Goal: Obtain resource: Download file/media

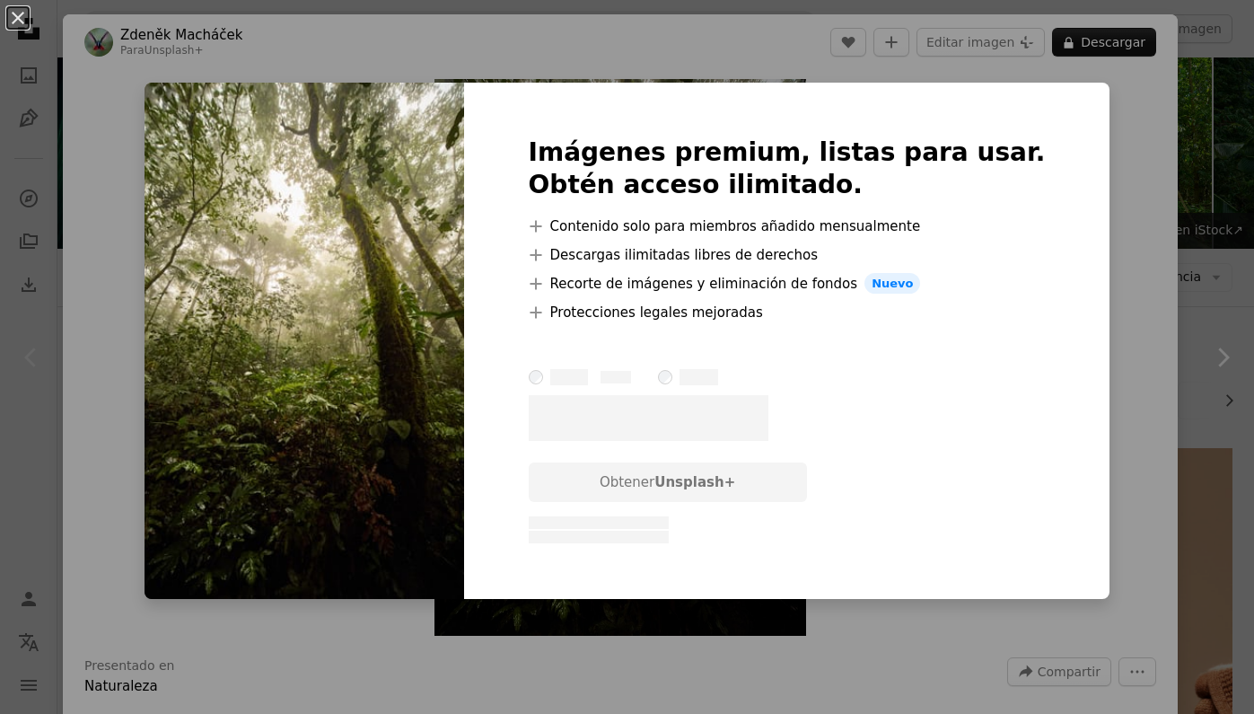
scroll to position [370, 0]
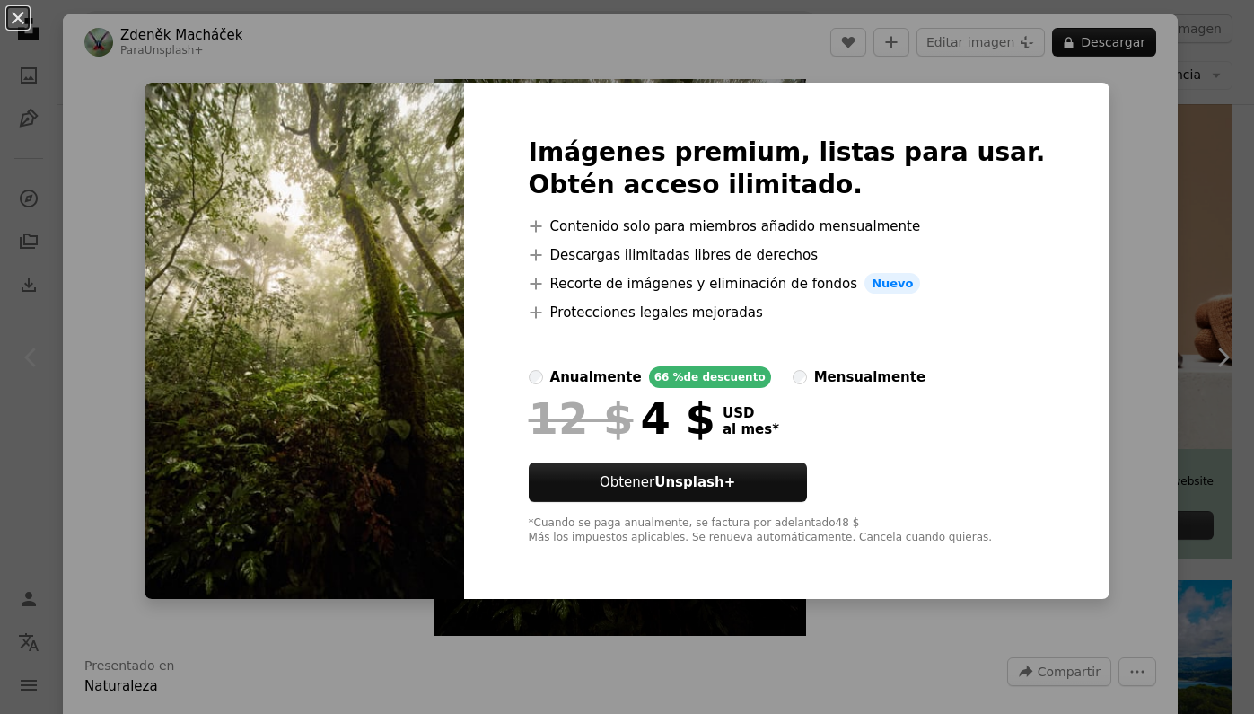
click at [1079, 143] on div "An X shape Imágenes premium, listas para usar. Obtén acceso ilimitado. A plus s…" at bounding box center [627, 357] width 1254 height 714
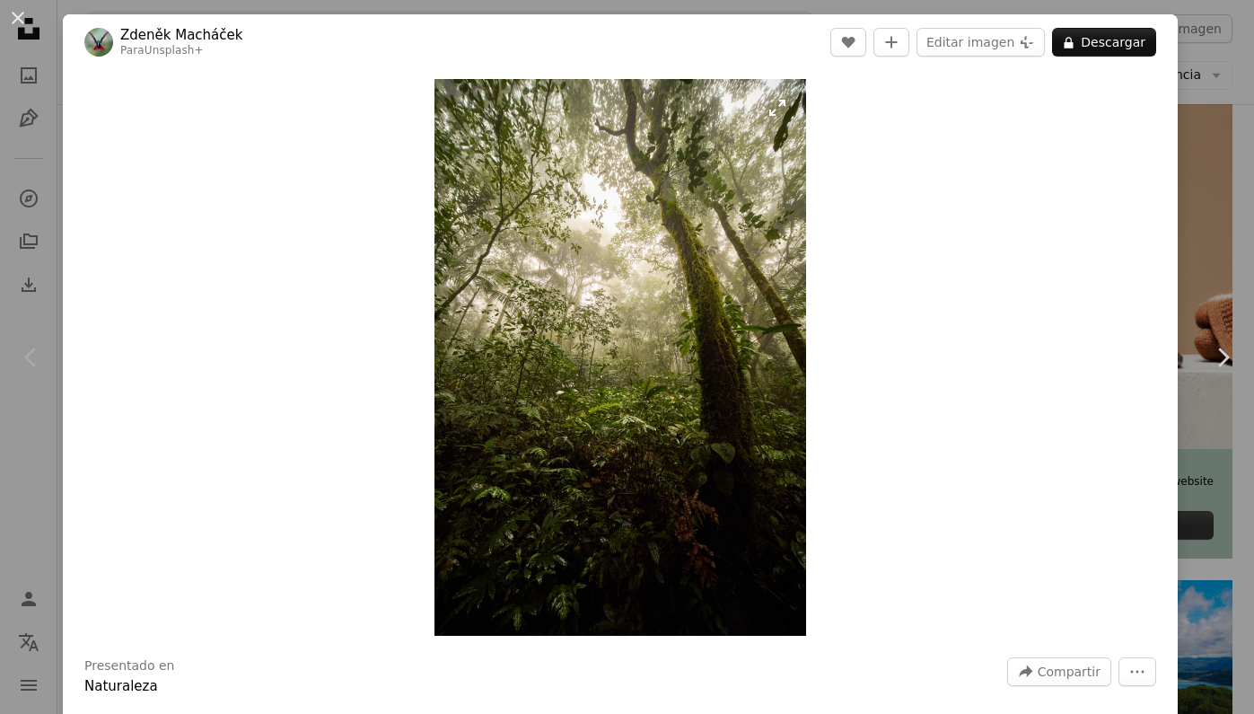
click at [620, 162] on img "Ampliar en esta imagen" at bounding box center [621, 357] width 372 height 557
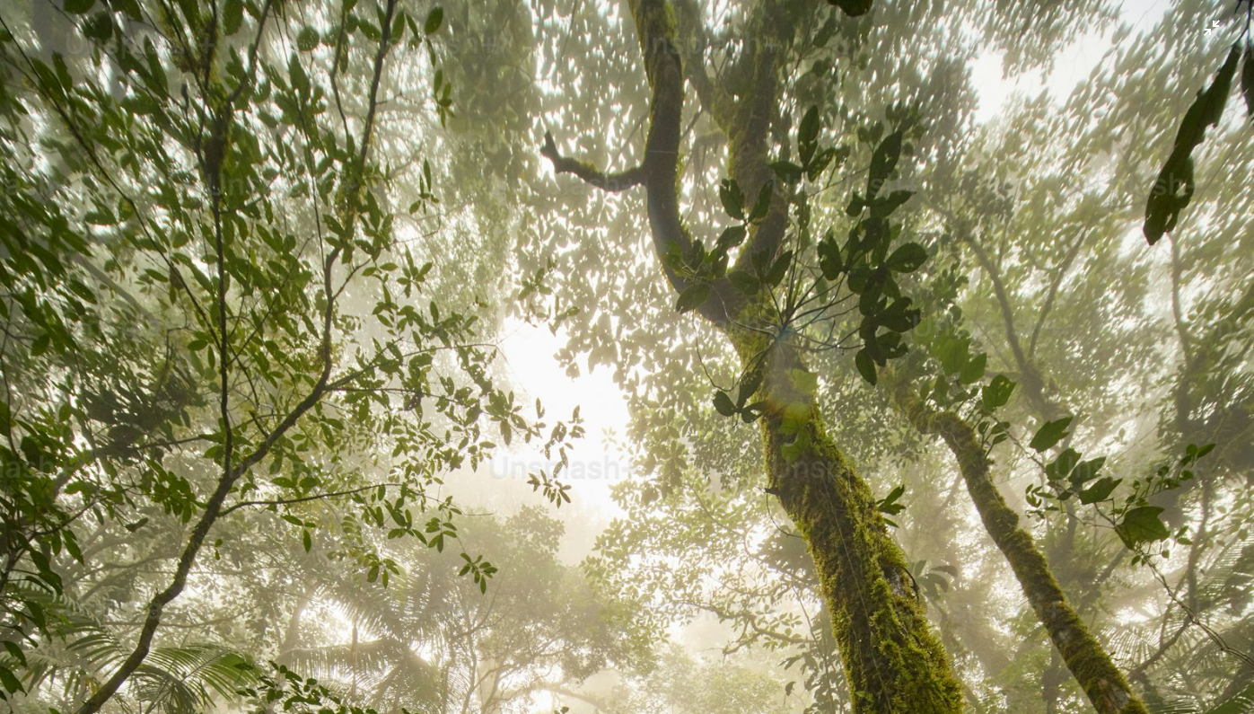
scroll to position [585, 0]
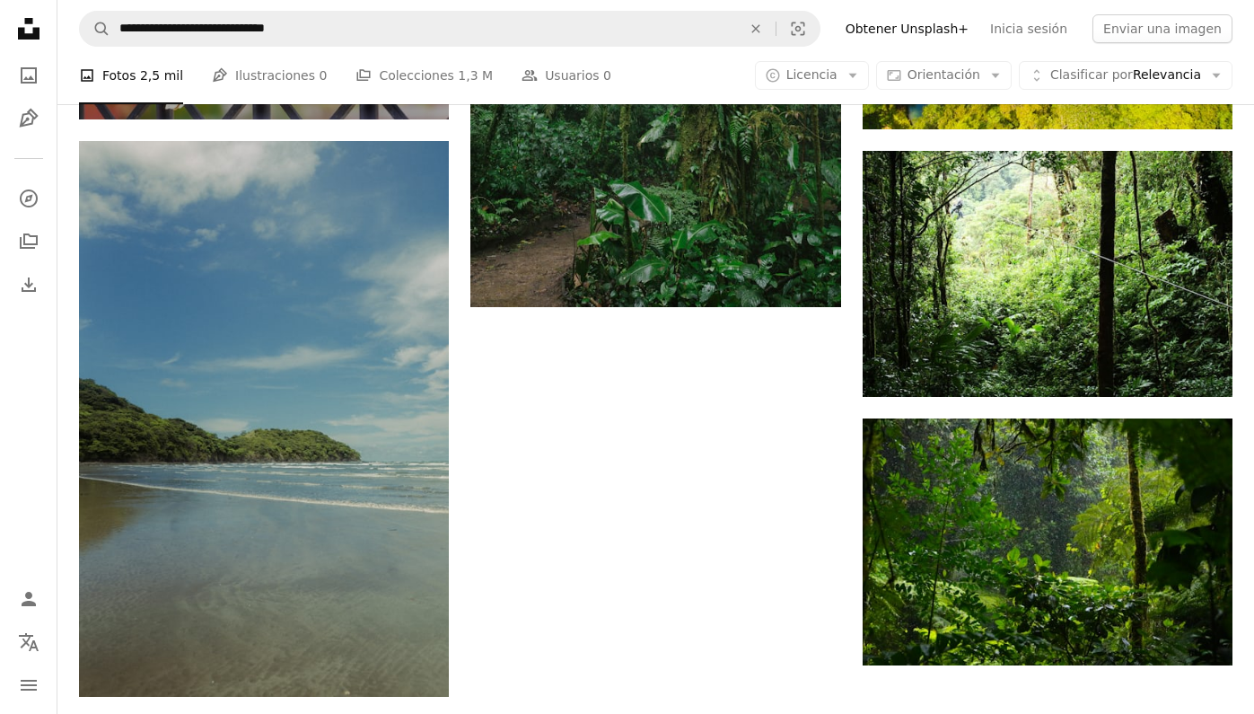
scroll to position [2575, 0]
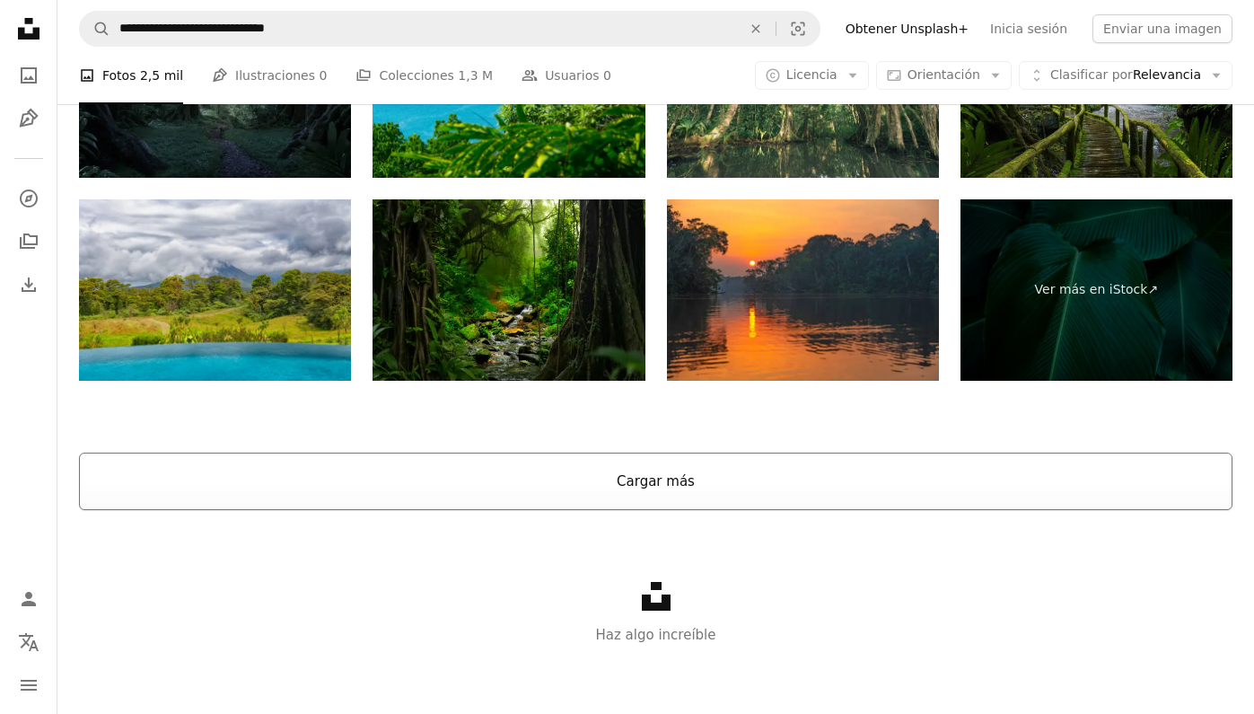
click at [924, 465] on button "Cargar más" at bounding box center [656, 481] width 1154 height 57
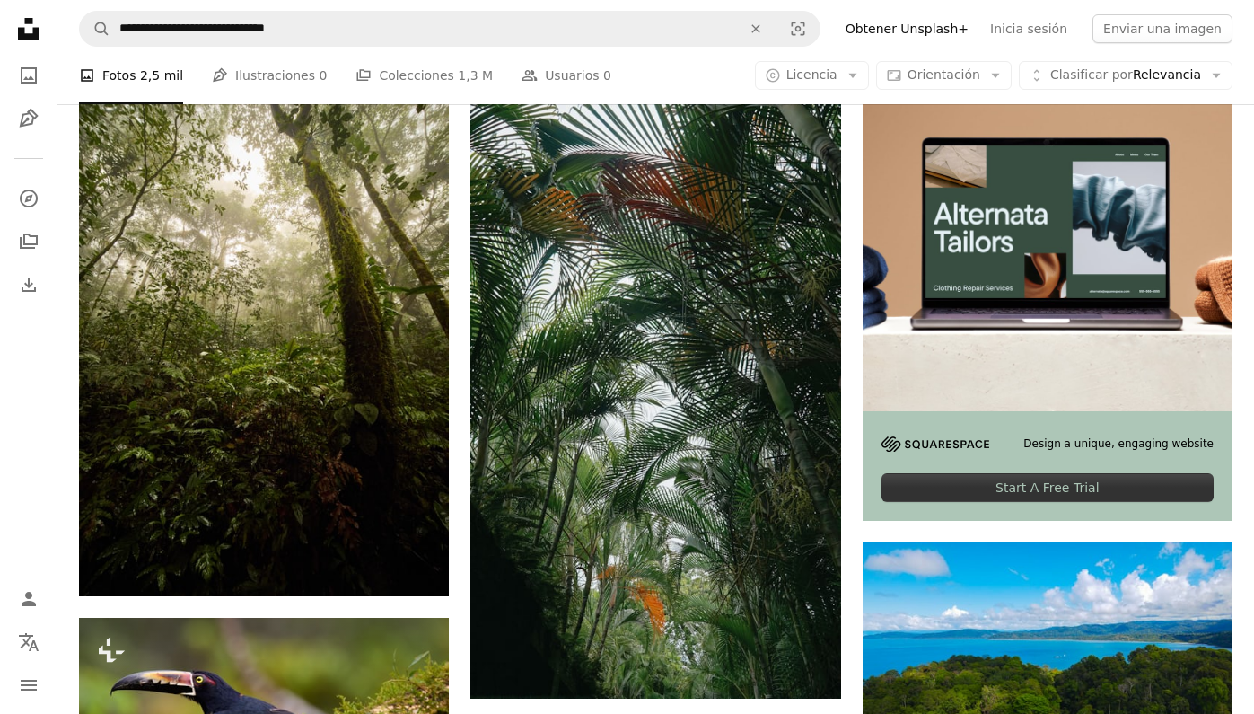
scroll to position [420, 0]
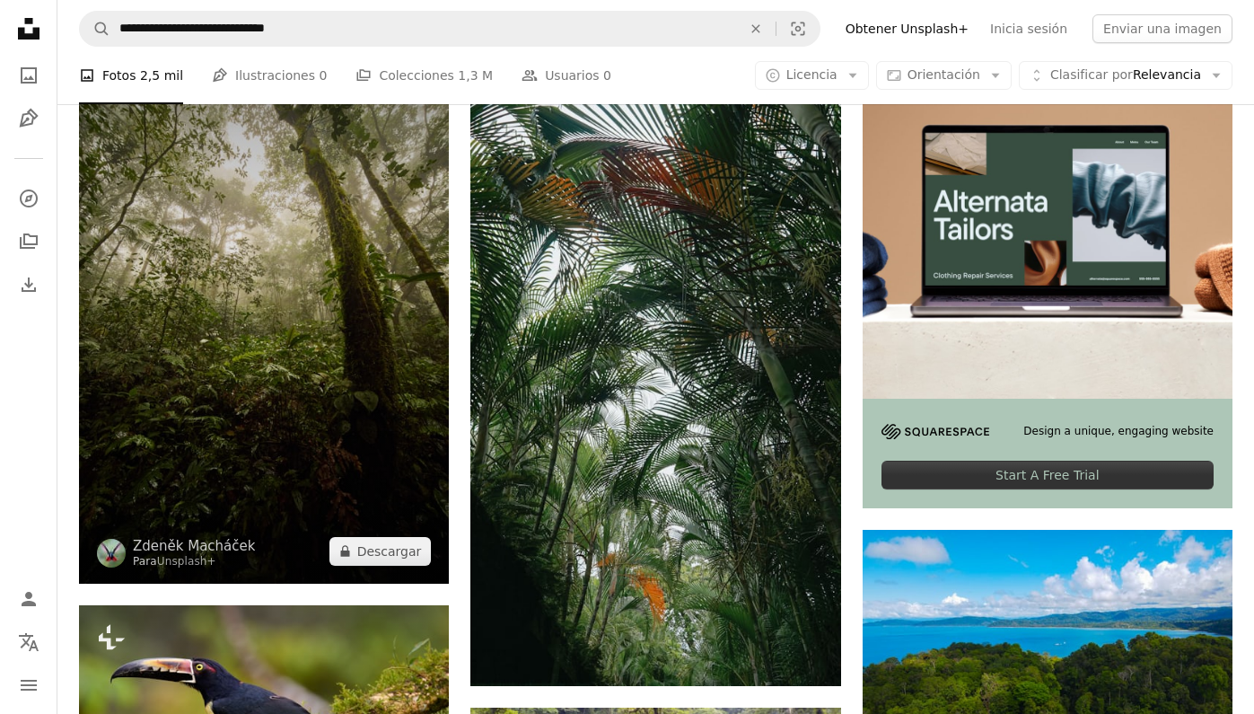
click at [304, 265] on img at bounding box center [264, 305] width 370 height 555
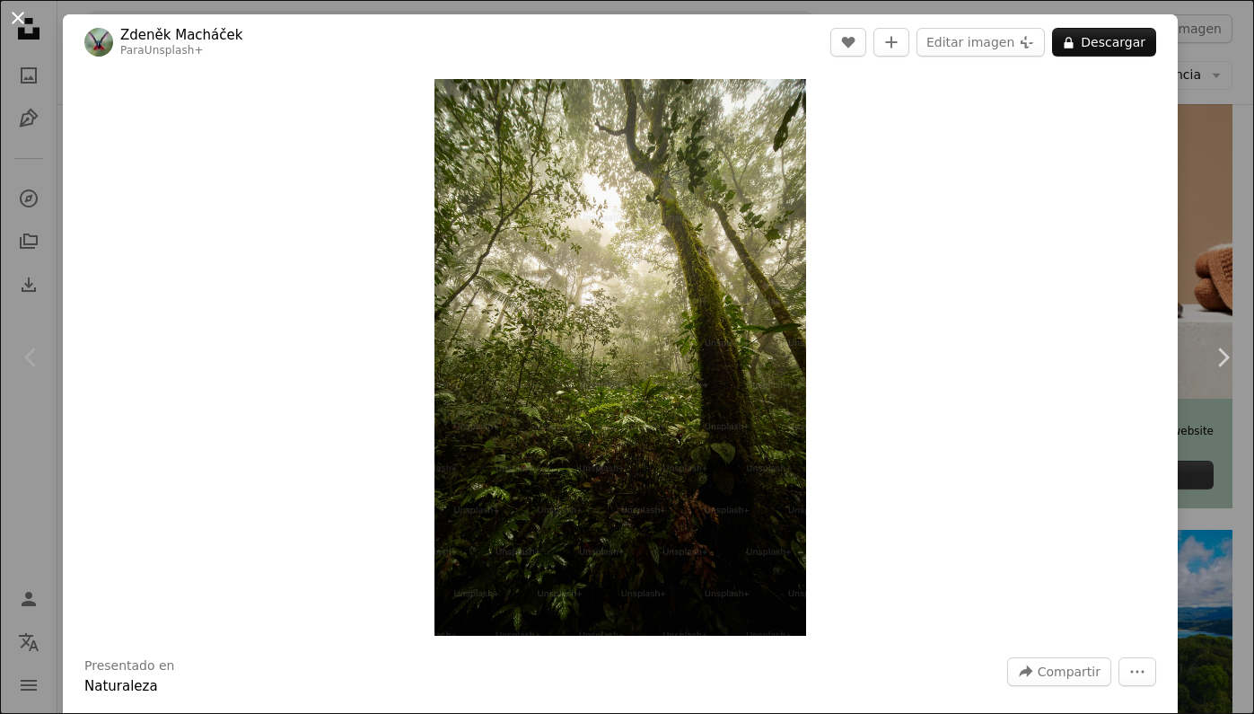
click at [17, 21] on button "An X shape" at bounding box center [18, 18] width 22 height 22
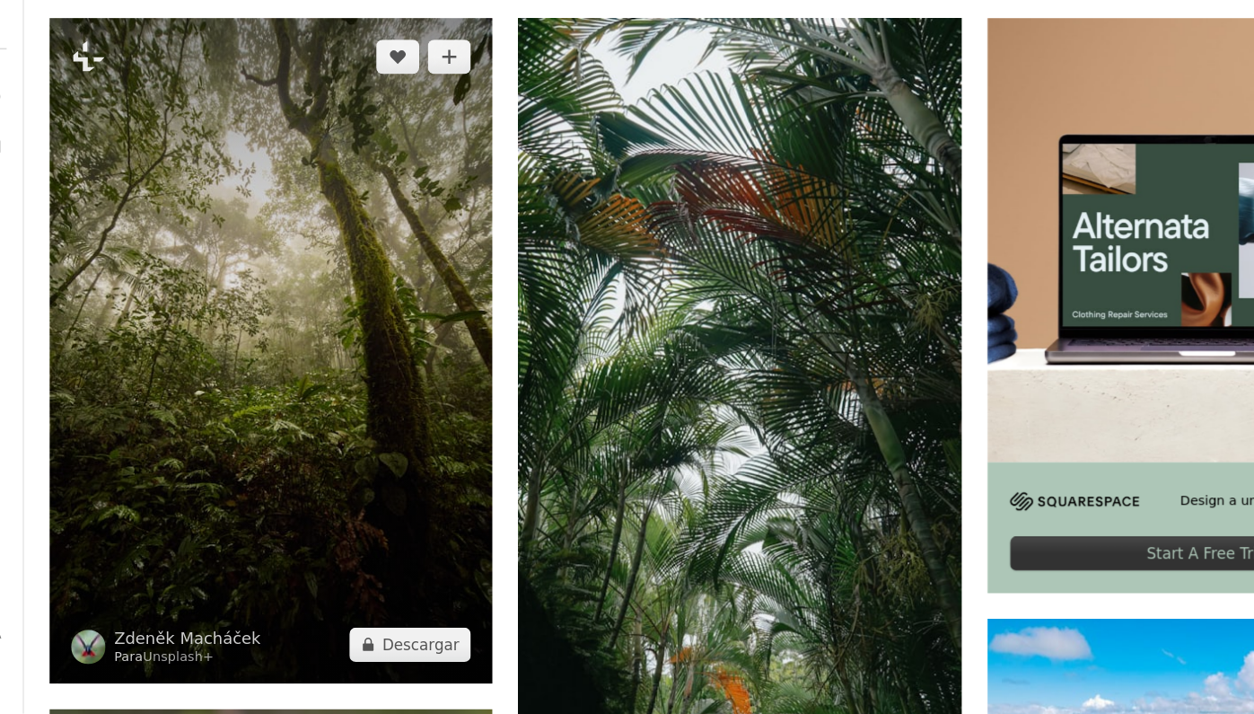
scroll to position [337, 0]
